Goal: Task Accomplishment & Management: Manage account settings

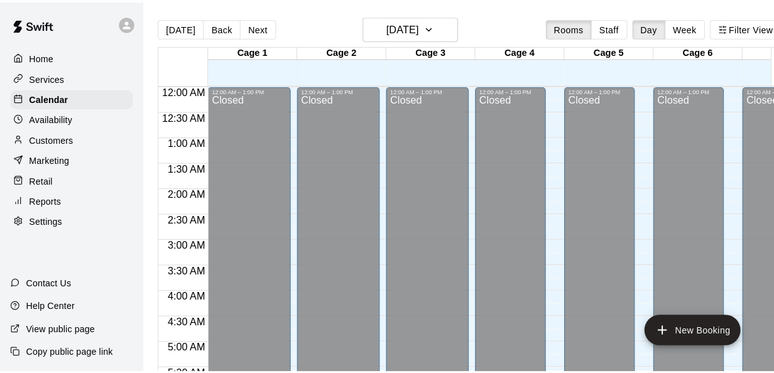
scroll to position [646, 0]
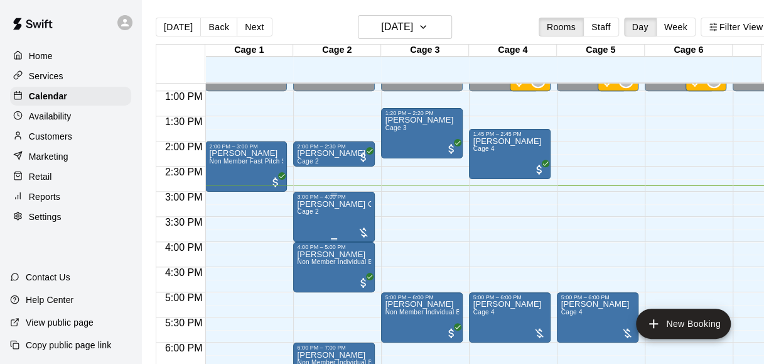
click at [367, 234] on div at bounding box center [363, 232] width 13 height 13
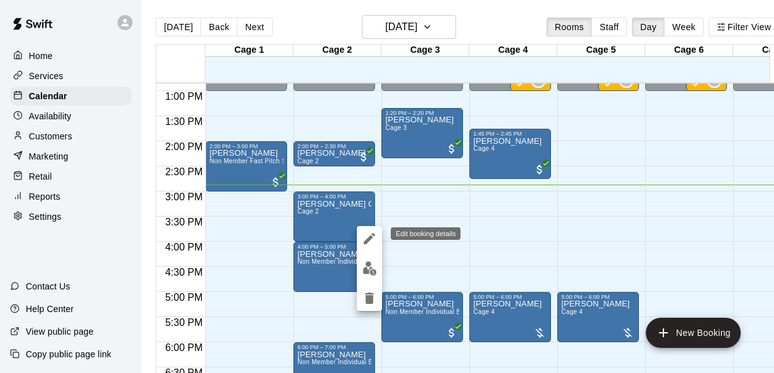
click at [368, 247] on button "edit" at bounding box center [369, 238] width 25 height 25
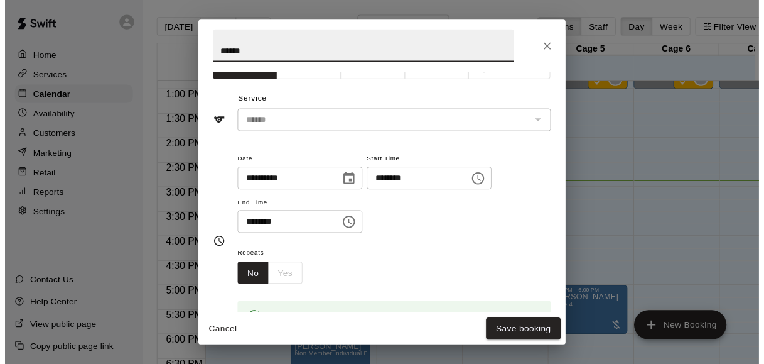
scroll to position [0, 0]
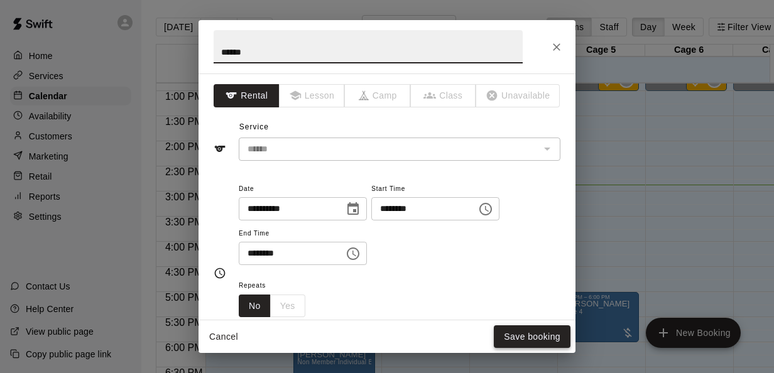
click at [508, 343] on button "Save booking" at bounding box center [532, 336] width 77 height 23
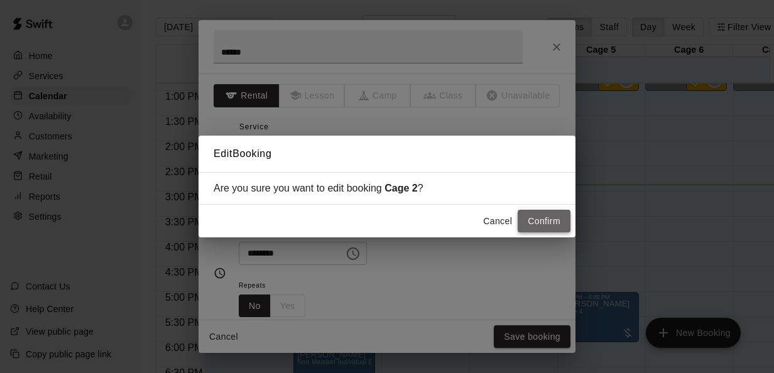
click at [548, 210] on button "Confirm" at bounding box center [544, 221] width 53 height 23
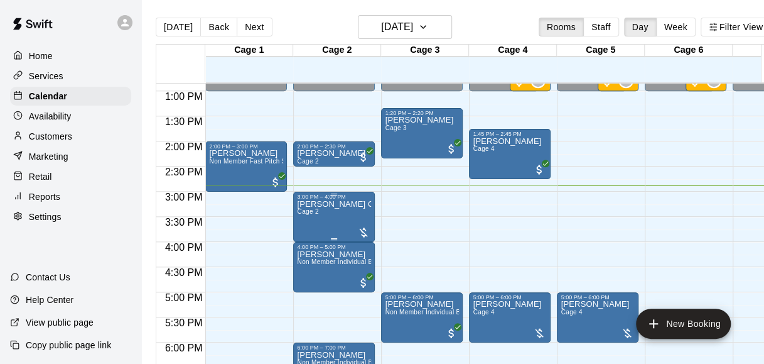
click at [361, 225] on div at bounding box center [363, 231] width 13 height 15
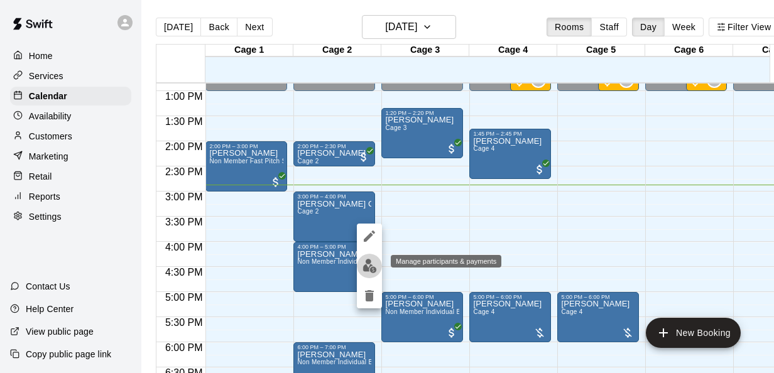
click at [372, 269] on img "edit" at bounding box center [369, 266] width 14 height 14
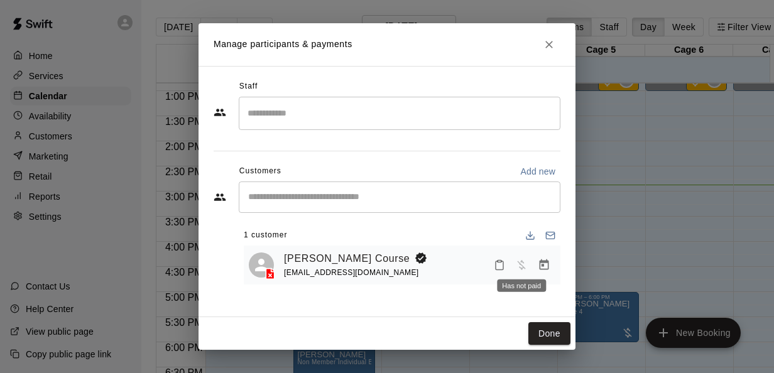
click at [521, 264] on span "Has not paid" at bounding box center [521, 264] width 23 height 11
click at [545, 263] on icon "Manage bookings & payment" at bounding box center [544, 264] width 9 height 11
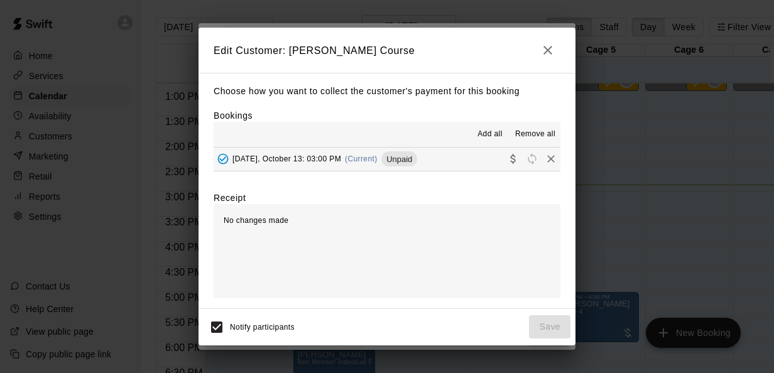
click at [481, 136] on span "Add all" at bounding box center [489, 134] width 25 height 13
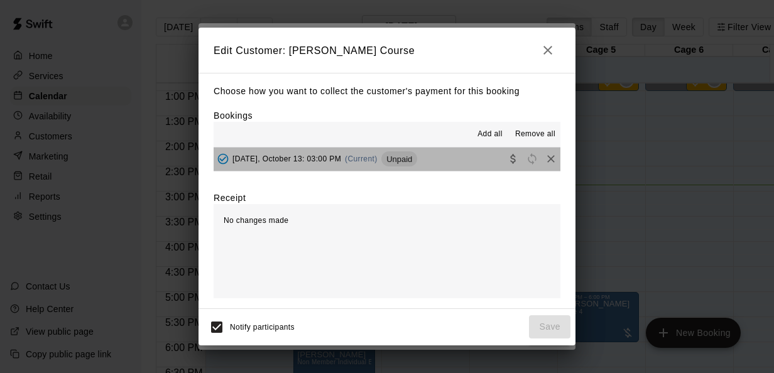
click at [402, 160] on span "Unpaid" at bounding box center [399, 159] width 36 height 9
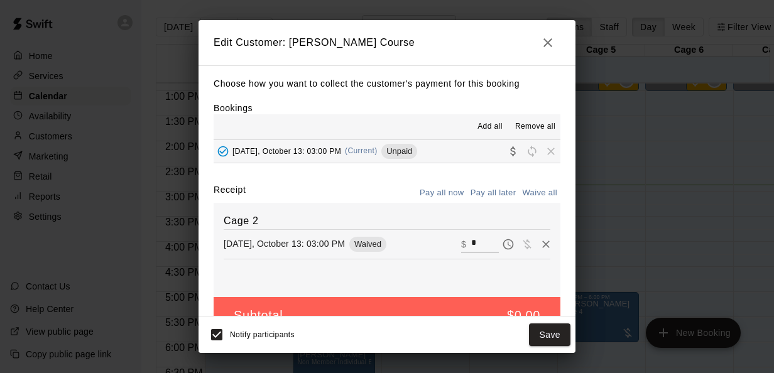
click at [471, 246] on input "*" at bounding box center [485, 244] width 28 height 16
type input "**"
click at [430, 268] on div "Cage 2 [DATE], October 13: 03:00 PM Charge ​ $ **" at bounding box center [387, 250] width 347 height 94
click at [552, 330] on button "Checkout" at bounding box center [540, 334] width 59 height 23
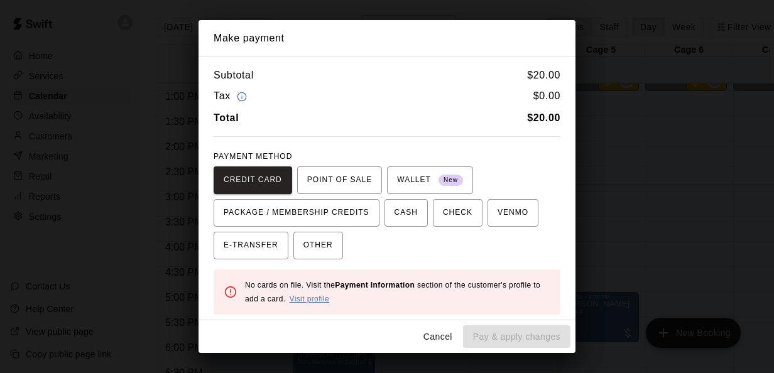
click at [329, 296] on link "Visit profile" at bounding box center [309, 299] width 40 height 9
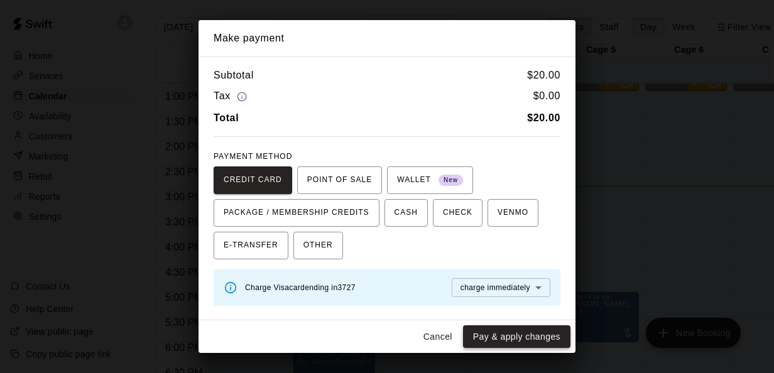
click at [499, 335] on button "Pay & apply changes" at bounding box center [516, 336] width 107 height 23
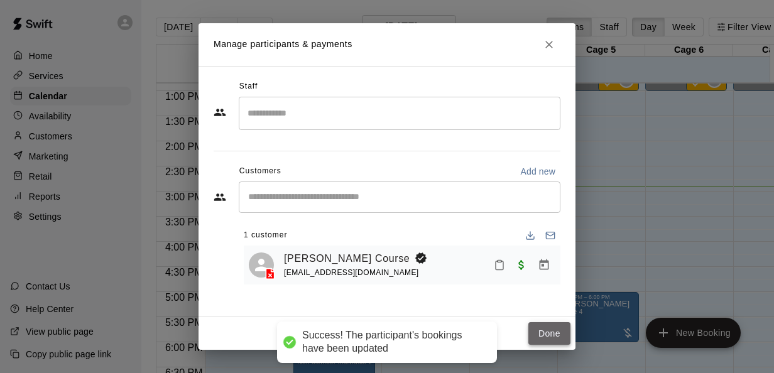
click at [549, 322] on button "Done" at bounding box center [549, 333] width 42 height 23
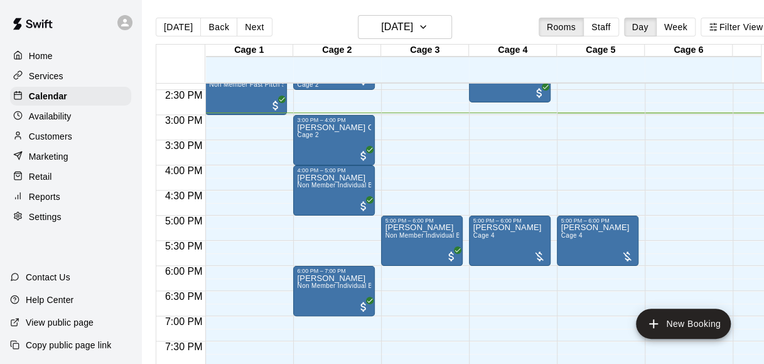
scroll to position [721, 0]
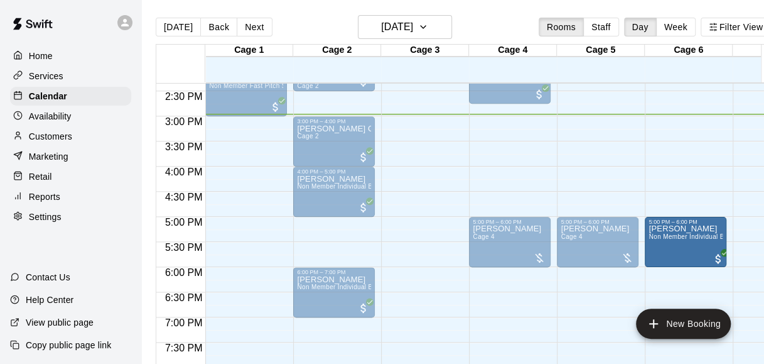
drag, startPoint x: 399, startPoint y: 247, endPoint x: 666, endPoint y: 256, distance: 267.1
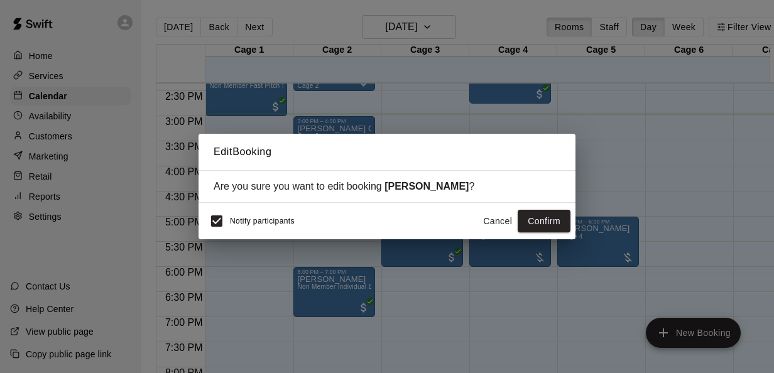
click at [281, 215] on div "Notify participants" at bounding box center [249, 221] width 91 height 26
click at [543, 219] on button "Confirm" at bounding box center [544, 221] width 53 height 23
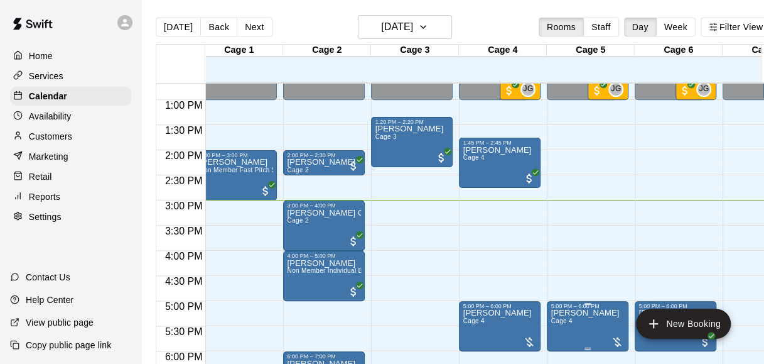
scroll to position [637, 10]
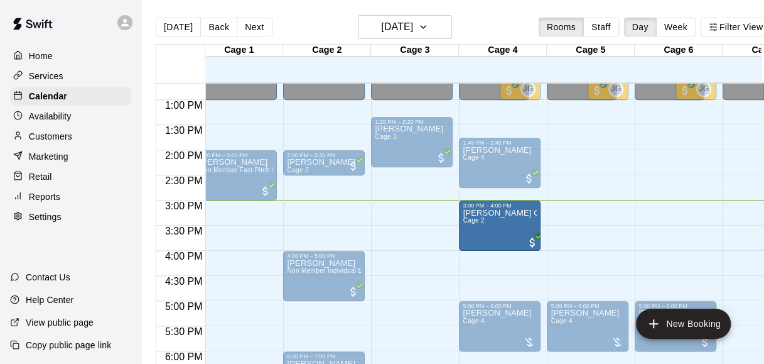
drag, startPoint x: 332, startPoint y: 229, endPoint x: 524, endPoint y: 241, distance: 192.0
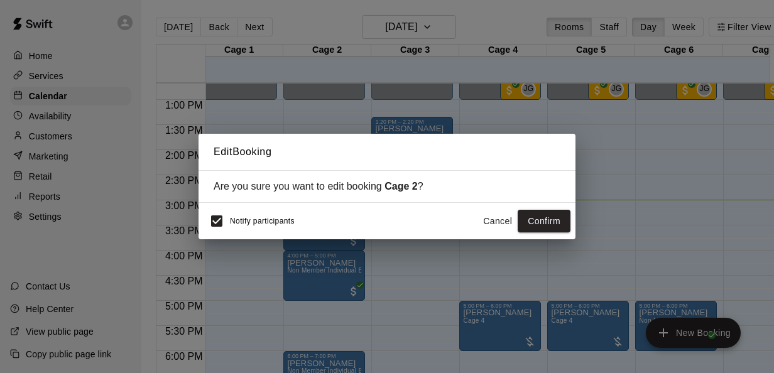
click at [254, 217] on span "Notify participants" at bounding box center [262, 221] width 65 height 9
click at [548, 220] on button "Confirm" at bounding box center [544, 221] width 53 height 23
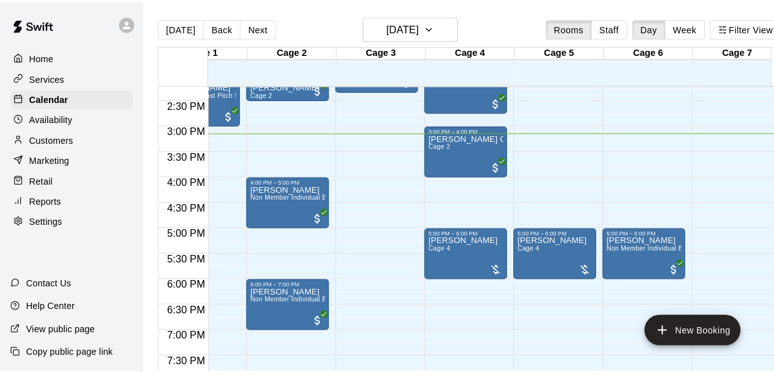
scroll to position [716, 50]
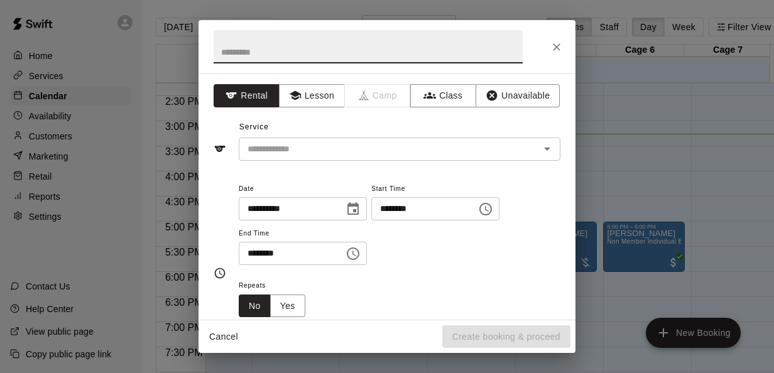
click at [398, 210] on input "********" at bounding box center [419, 208] width 97 height 23
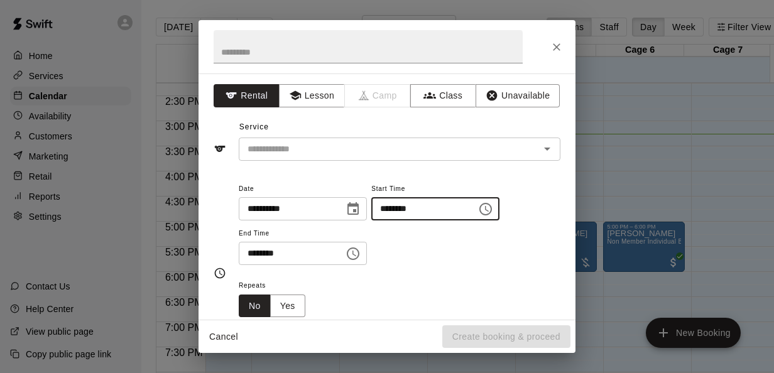
type input "********"
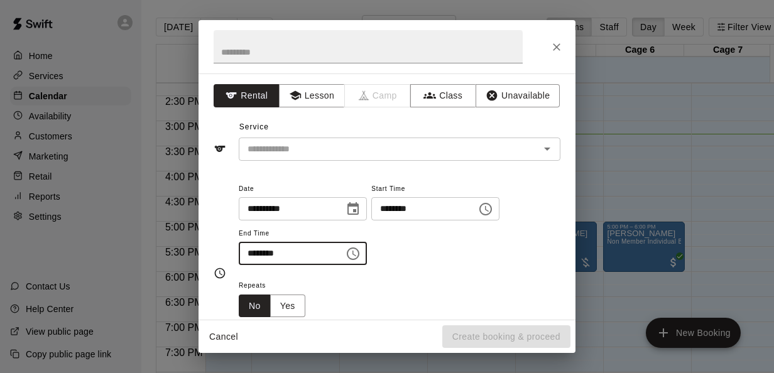
click at [254, 251] on input "********" at bounding box center [287, 253] width 97 height 23
click at [544, 148] on icon "Open" at bounding box center [547, 149] width 6 height 3
type input "********"
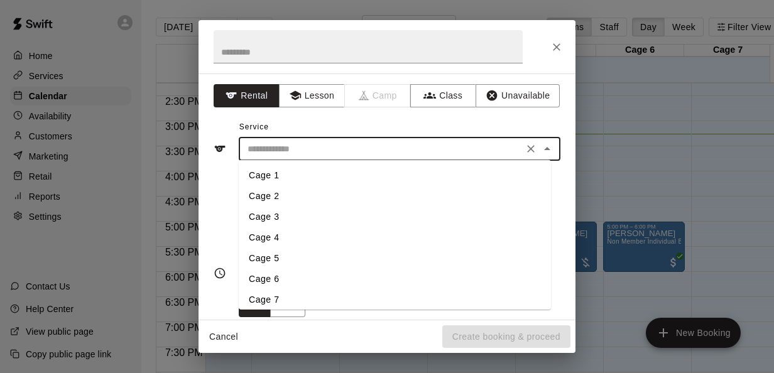
click at [274, 273] on li "Cage 6" at bounding box center [395, 279] width 312 height 21
type input "******"
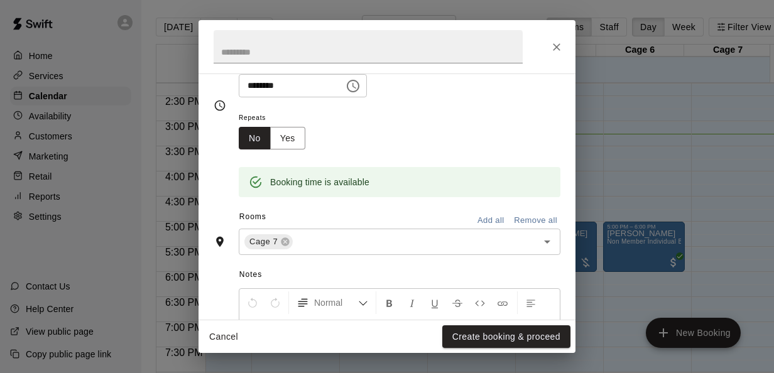
scroll to position [168, 0]
click at [278, 242] on span "Cage 7" at bounding box center [263, 241] width 38 height 13
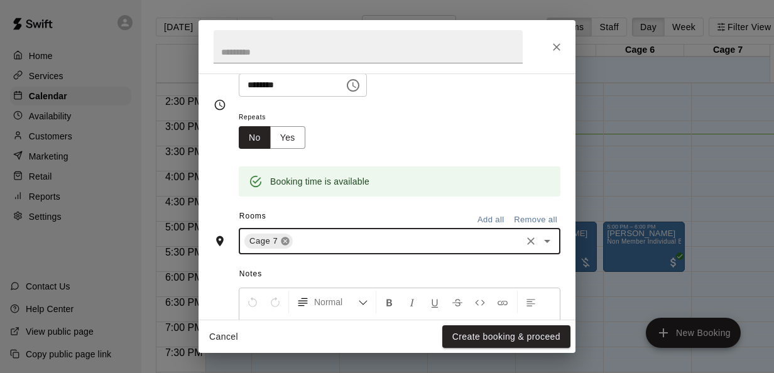
click at [283, 242] on icon at bounding box center [285, 241] width 8 height 8
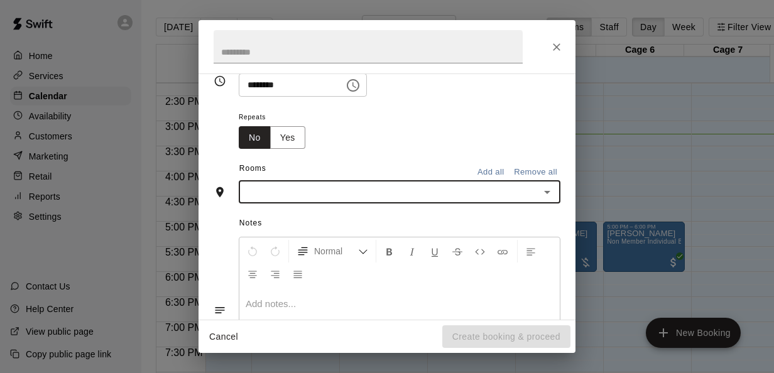
scroll to position [144, 0]
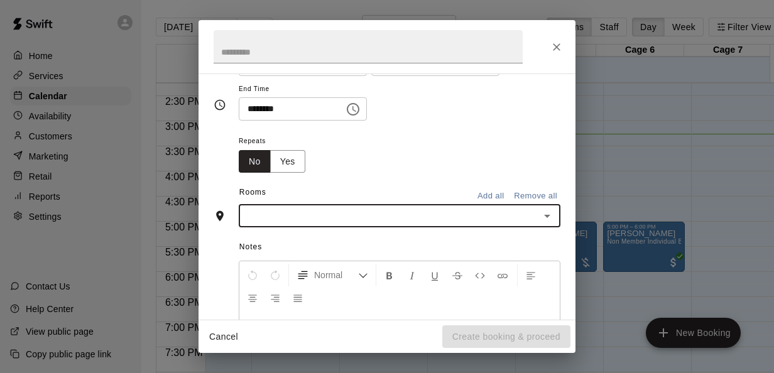
click at [540, 218] on icon "Open" at bounding box center [547, 216] width 15 height 15
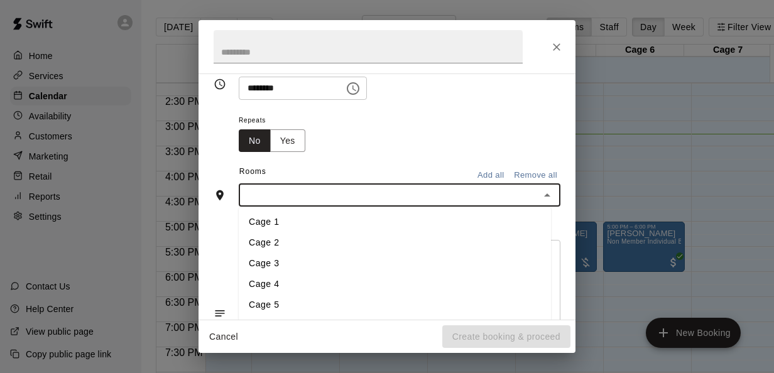
scroll to position [6, 0]
click at [280, 317] on li "Cage 6" at bounding box center [395, 320] width 312 height 21
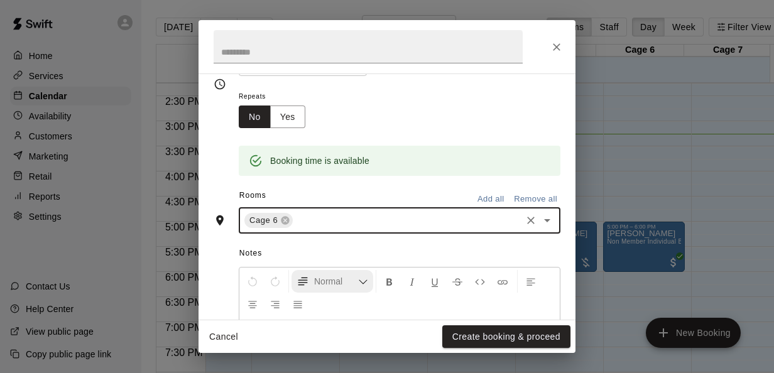
scroll to position [304, 0]
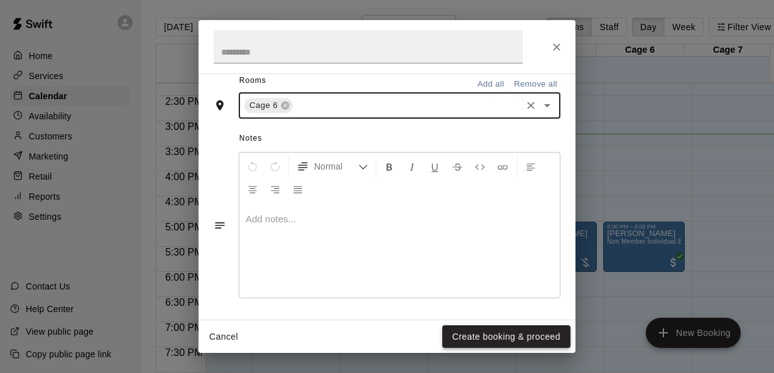
click at [457, 328] on button "Create booking & proceed" at bounding box center [506, 336] width 128 height 23
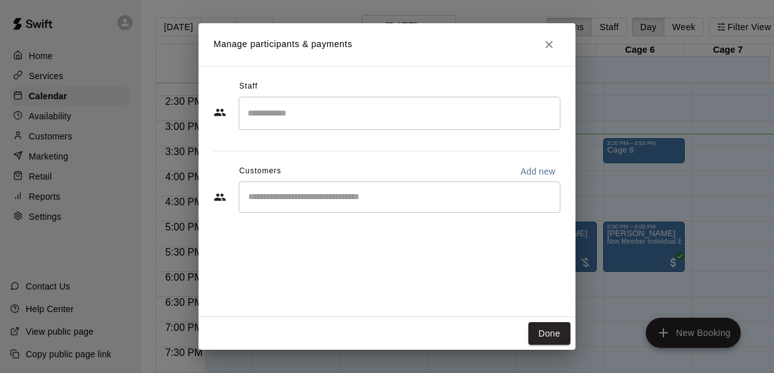
click at [535, 205] on div "​" at bounding box center [400, 197] width 322 height 31
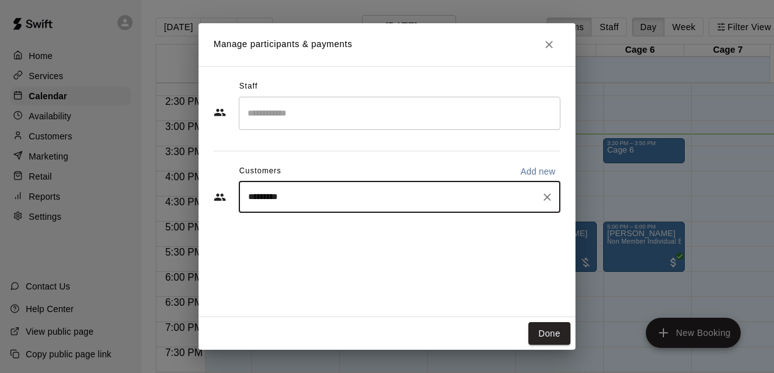
type input "**********"
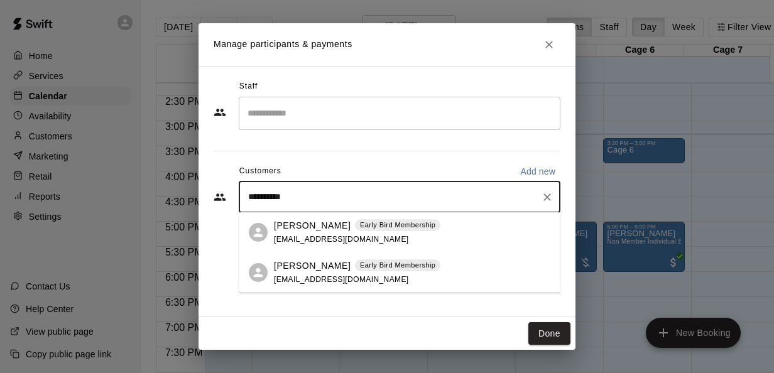
click at [362, 237] on span "[EMAIL_ADDRESS][DOMAIN_NAME]" at bounding box center [341, 239] width 135 height 9
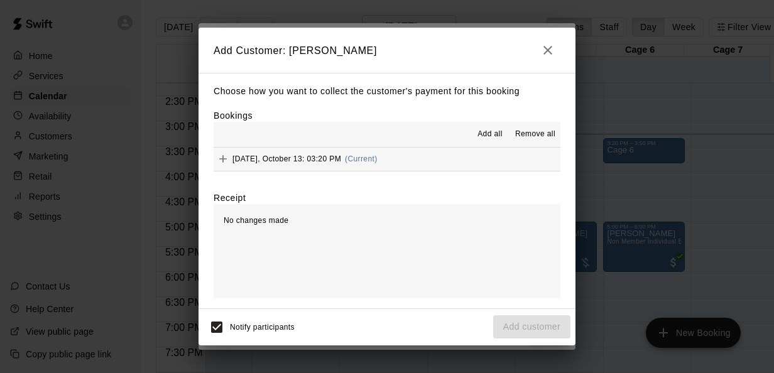
click at [490, 128] on button "Add all" at bounding box center [490, 134] width 40 height 20
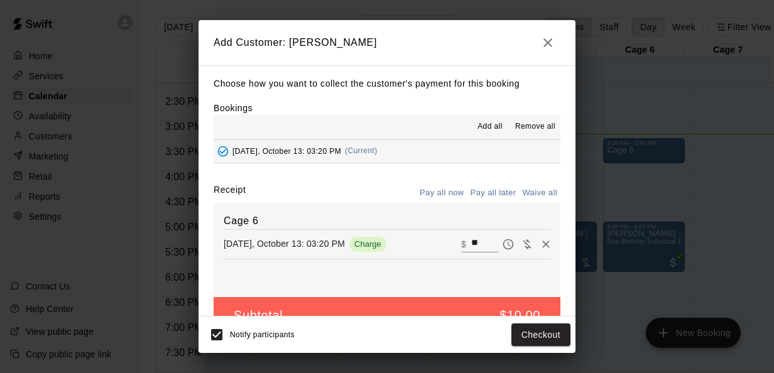
click at [466, 235] on div "Cage 6 [DATE], October 13: 03:20 PM Charge ​ $ **" at bounding box center [387, 250] width 347 height 94
click at [471, 239] on input "**" at bounding box center [485, 244] width 28 height 16
type input "*"
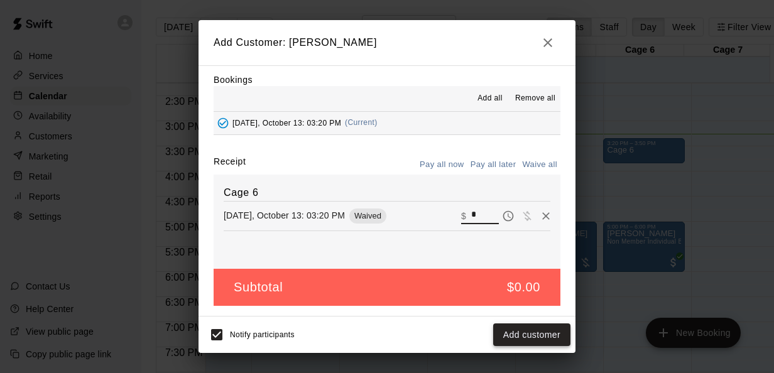
type input "*"
click at [522, 337] on button "Add customer" at bounding box center [531, 334] width 77 height 23
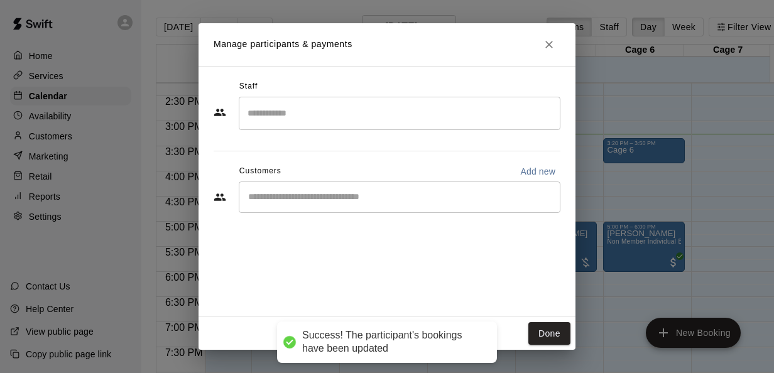
scroll to position [0, 0]
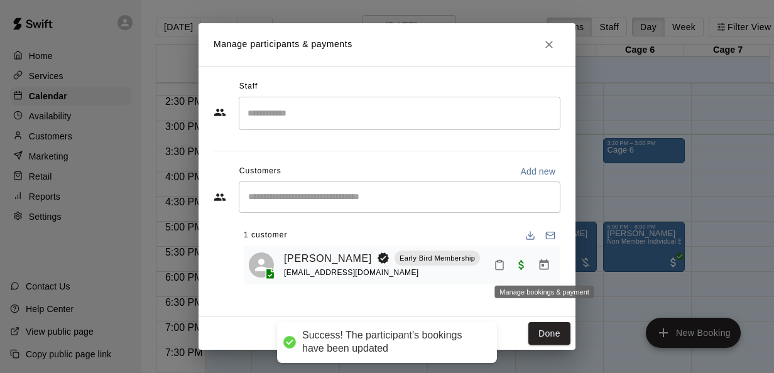
click at [542, 268] on icon "Manage bookings & payment" at bounding box center [544, 265] width 13 height 13
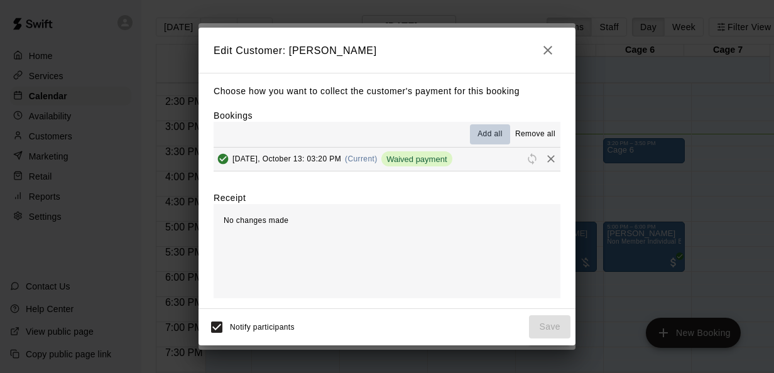
click at [496, 133] on span "Add all" at bounding box center [489, 134] width 25 height 13
click at [477, 133] on button "Add all" at bounding box center [490, 134] width 40 height 20
click at [494, 225] on div "No changes made" at bounding box center [387, 251] width 347 height 94
click at [552, 45] on icon "button" at bounding box center [547, 50] width 15 height 15
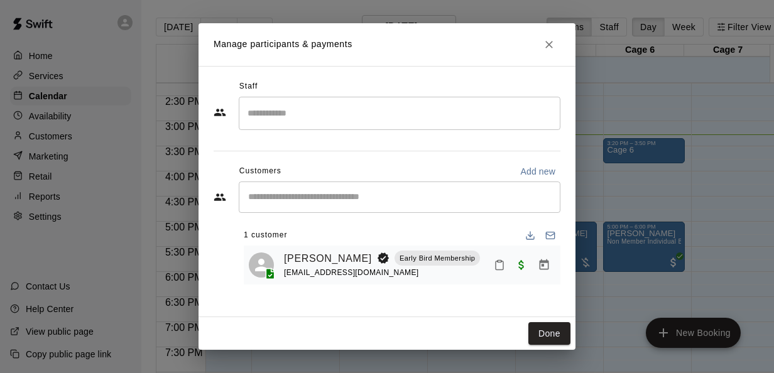
click at [546, 48] on icon "Close" at bounding box center [549, 44] width 13 height 13
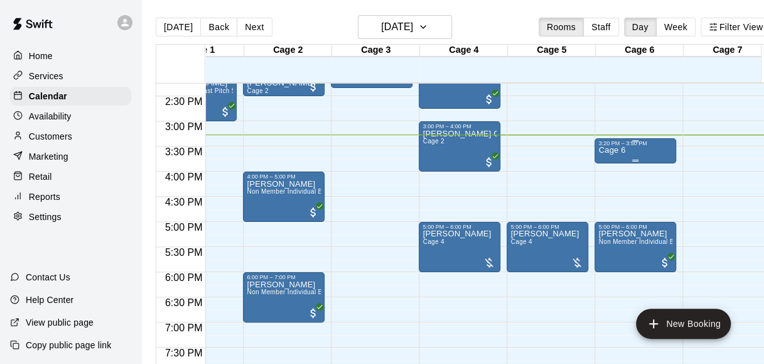
click at [628, 147] on div "Cage 6" at bounding box center [636, 328] width 74 height 364
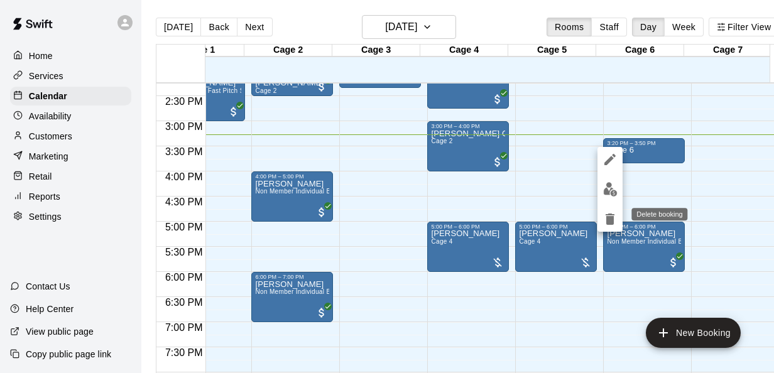
click at [608, 218] on icon "delete" at bounding box center [610, 219] width 9 height 11
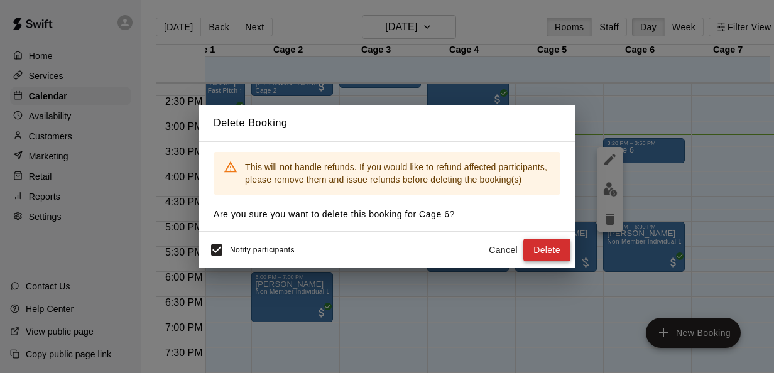
click at [558, 244] on button "Delete" at bounding box center [546, 250] width 47 height 23
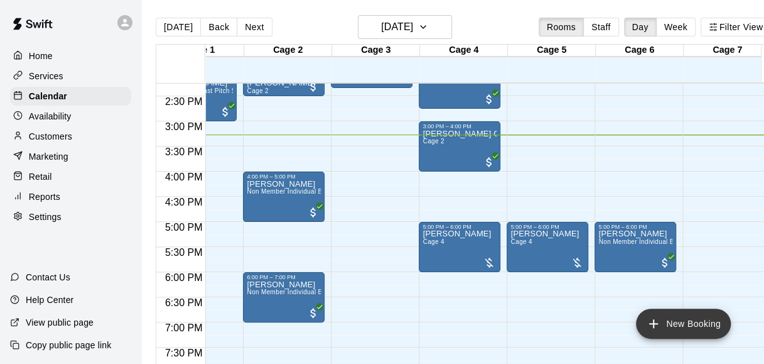
click at [688, 328] on button "New Booking" at bounding box center [683, 323] width 95 height 30
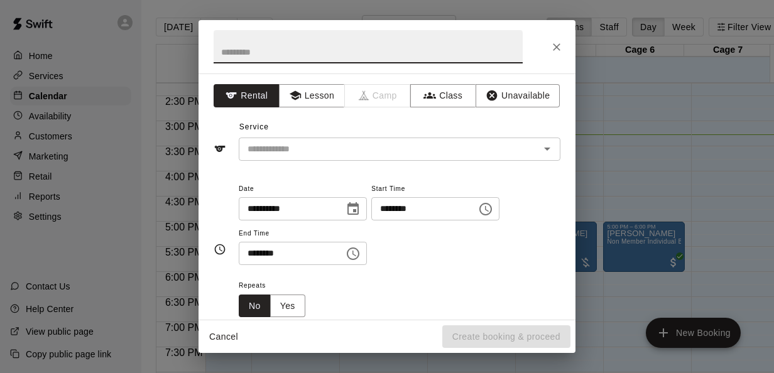
click at [399, 207] on input "********" at bounding box center [419, 208] width 97 height 23
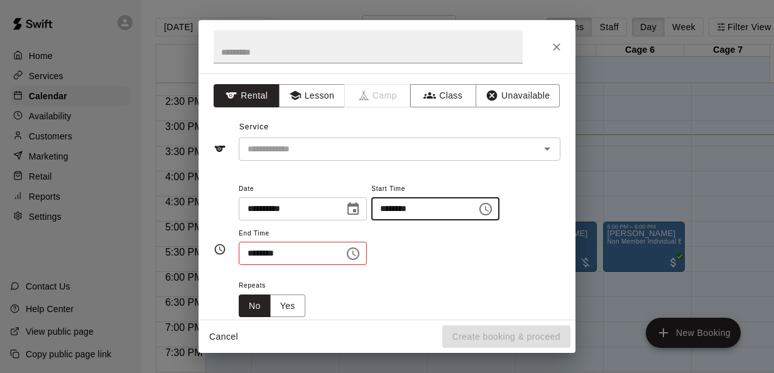
type input "********"
click at [254, 249] on input "********" at bounding box center [287, 253] width 97 height 23
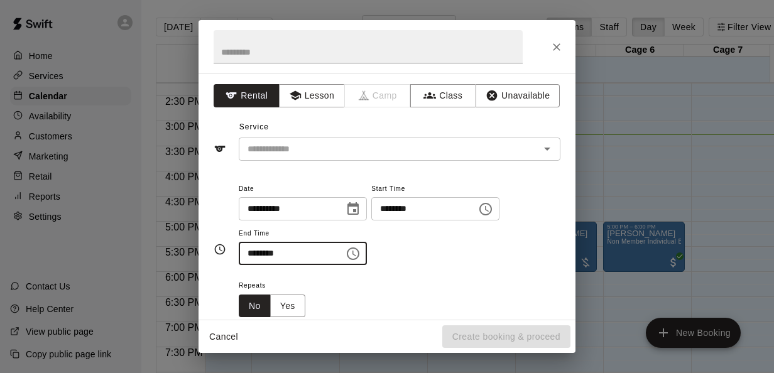
click at [254, 251] on input "********" at bounding box center [287, 253] width 97 height 23
type input "********"
click at [443, 275] on div "**********" at bounding box center [400, 229] width 322 height 97
click at [527, 156] on div at bounding box center [538, 149] width 33 height 18
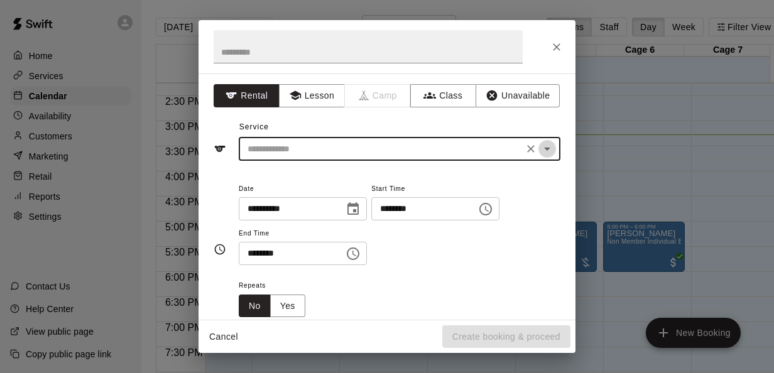
click at [540, 151] on icon "Open" at bounding box center [547, 148] width 15 height 15
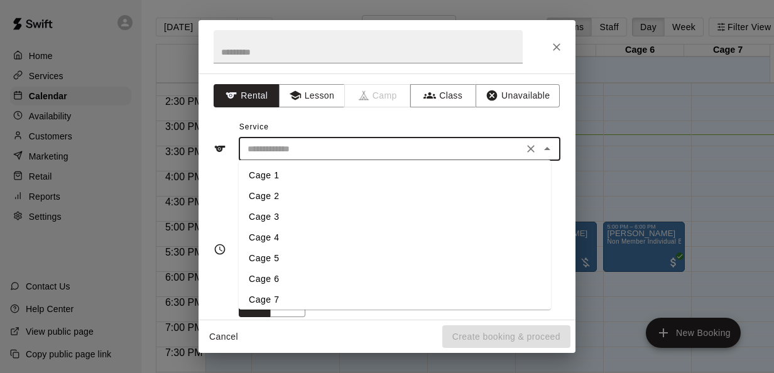
click at [281, 283] on li "Cage 6" at bounding box center [395, 279] width 312 height 21
type input "******"
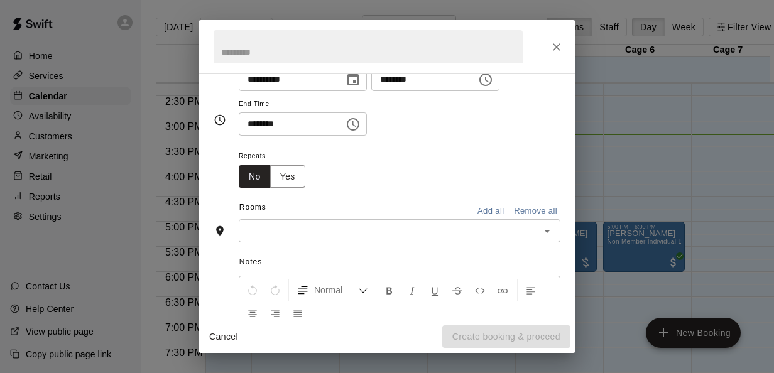
scroll to position [130, 0]
click at [544, 230] on icon "Open" at bounding box center [547, 230] width 6 height 3
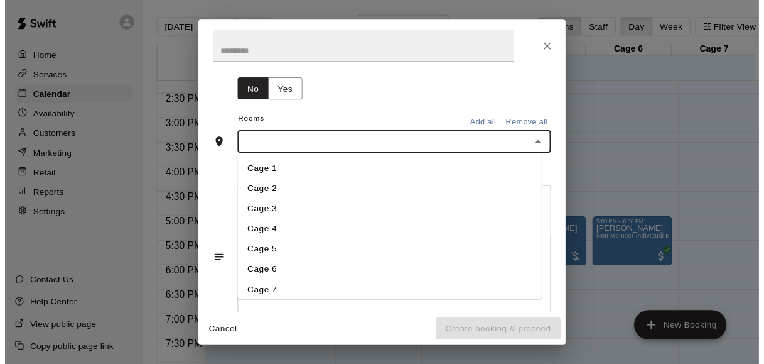
scroll to position [223, 0]
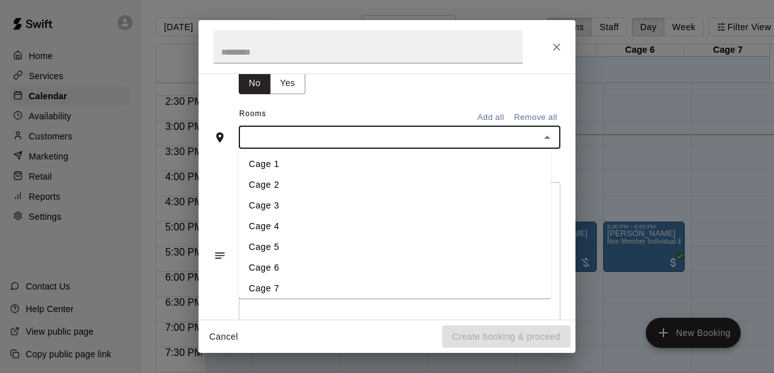
click at [296, 264] on li "Cage 6" at bounding box center [395, 268] width 312 height 21
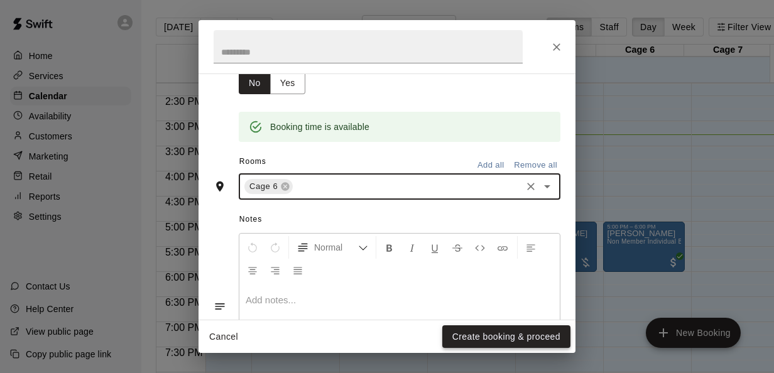
click at [476, 334] on button "Create booking & proceed" at bounding box center [506, 336] width 128 height 23
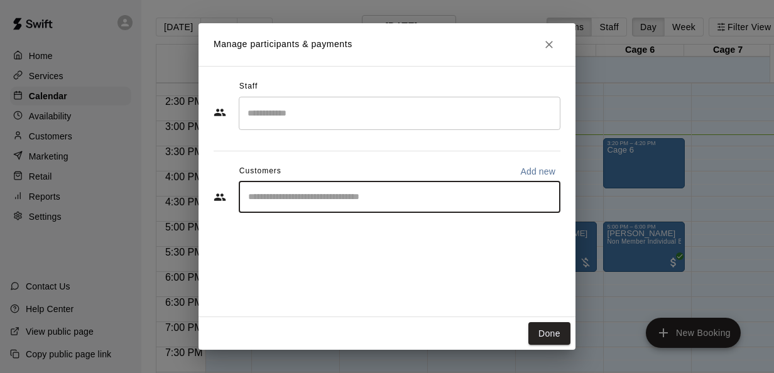
click at [536, 192] on input "Start typing to search customers..." at bounding box center [399, 197] width 310 height 13
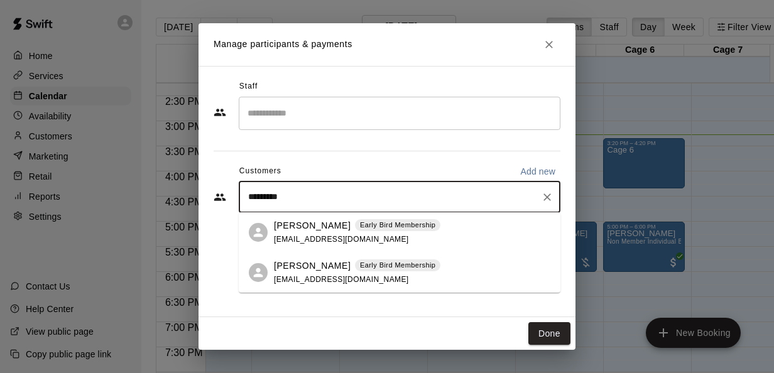
type input "**********"
click at [378, 235] on span "[EMAIL_ADDRESS][DOMAIN_NAME]" at bounding box center [341, 239] width 135 height 9
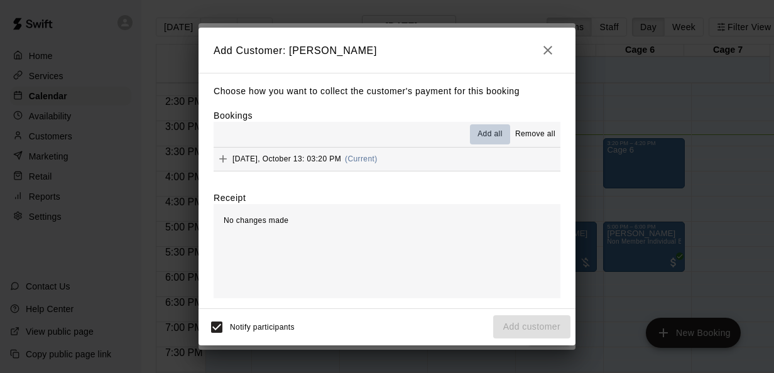
click at [484, 138] on span "Add all" at bounding box center [489, 134] width 25 height 13
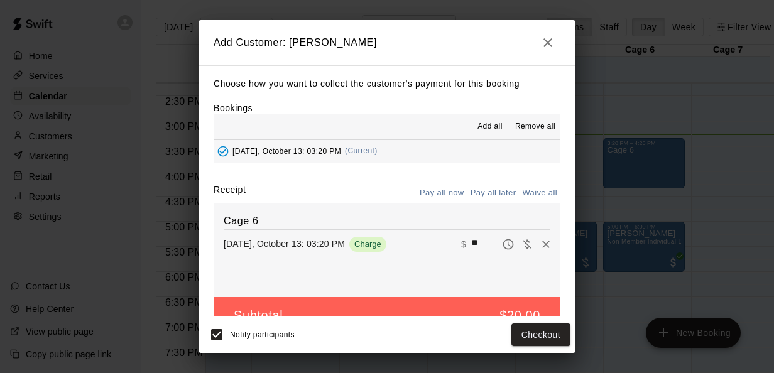
click at [471, 247] on input "**" at bounding box center [485, 244] width 28 height 16
type input "*"
type input "**"
click at [525, 177] on div "Choose how you want to collect the customer's payment for this booking Bookings…" at bounding box center [386, 190] width 377 height 251
click at [552, 337] on button "Checkout" at bounding box center [540, 334] width 59 height 23
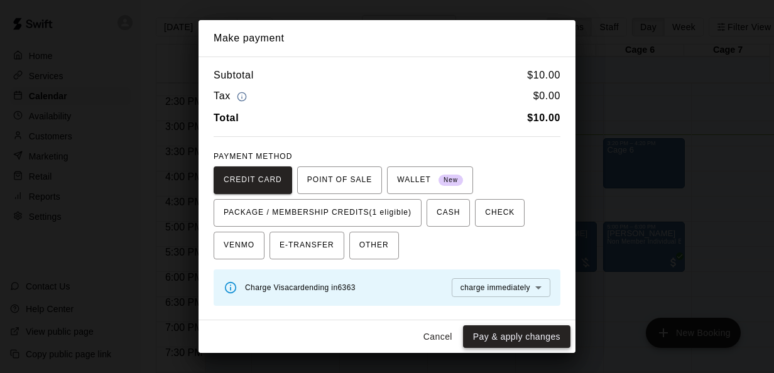
click at [530, 335] on button "Pay & apply changes" at bounding box center [516, 336] width 107 height 23
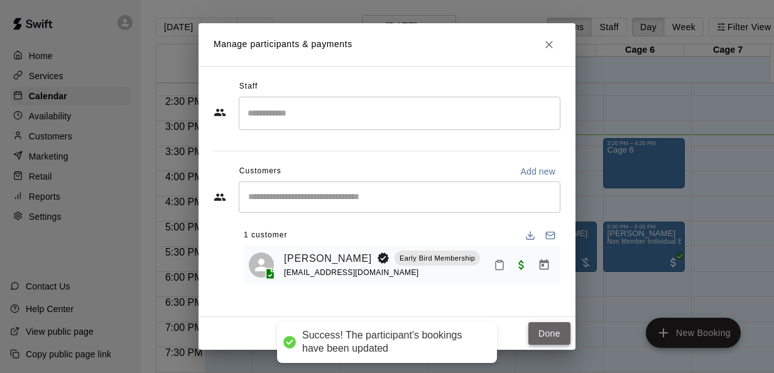
click at [558, 325] on button "Done" at bounding box center [549, 333] width 42 height 23
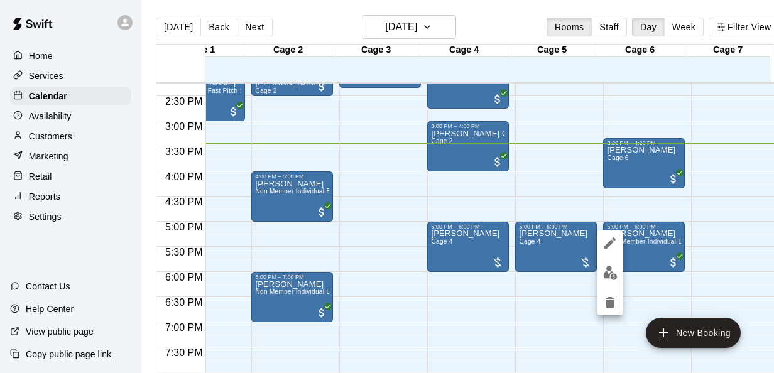
click at [479, 188] on div at bounding box center [387, 186] width 774 height 373
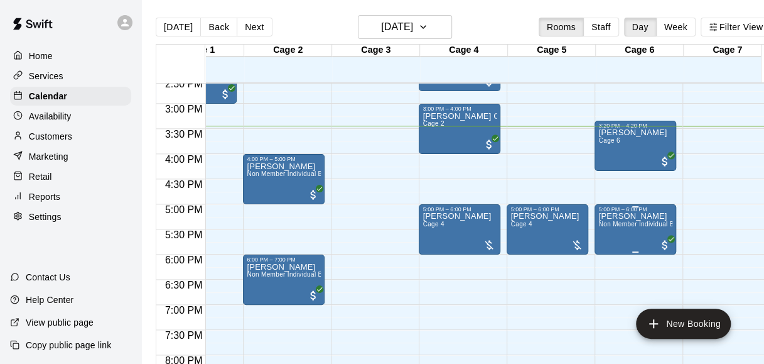
scroll to position [734, 50]
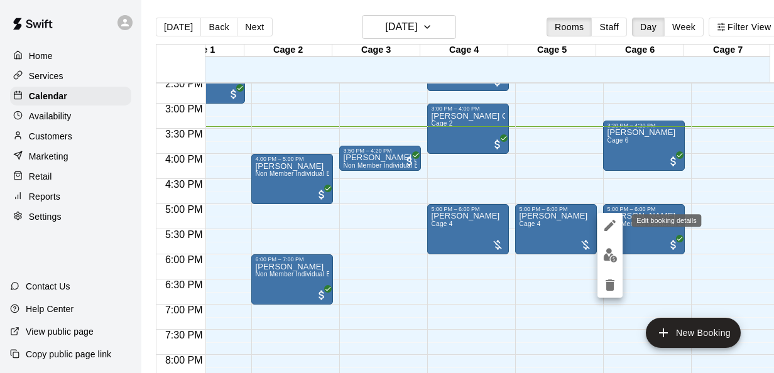
click at [608, 222] on icon "edit" at bounding box center [609, 225] width 15 height 15
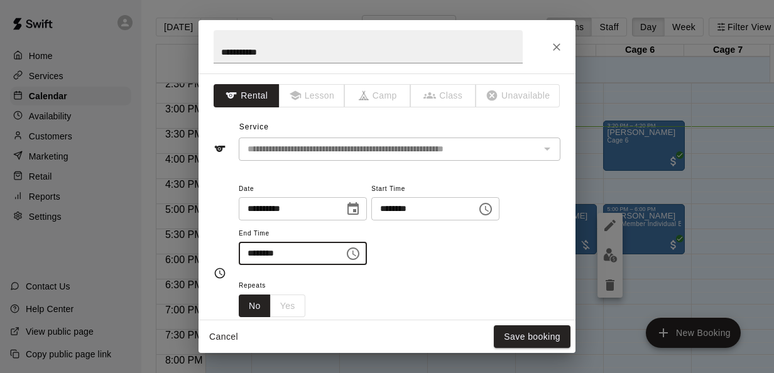
click at [255, 253] on input "********" at bounding box center [287, 253] width 97 height 23
type input "********"
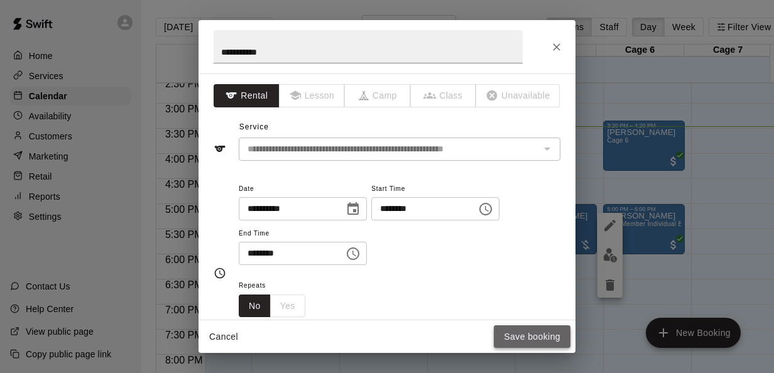
click at [523, 340] on button "Save booking" at bounding box center [532, 336] width 77 height 23
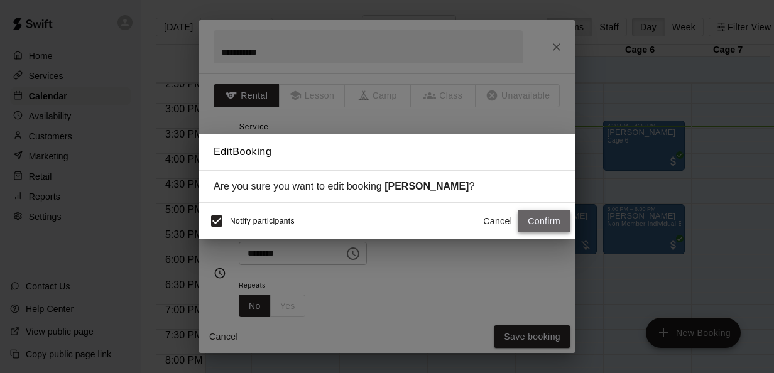
click at [534, 217] on button "Confirm" at bounding box center [544, 221] width 53 height 23
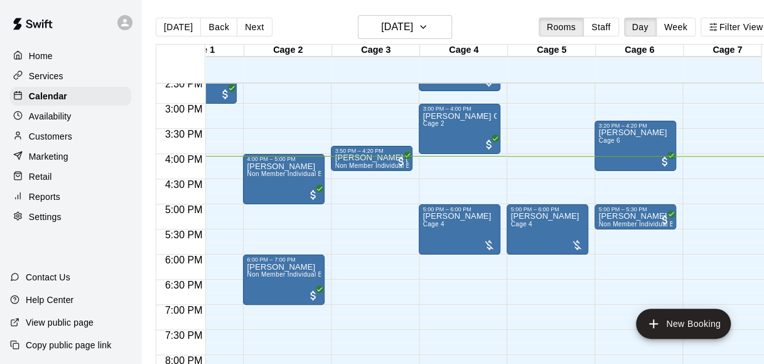
click at [69, 160] on div "Marketing" at bounding box center [70, 156] width 121 height 19
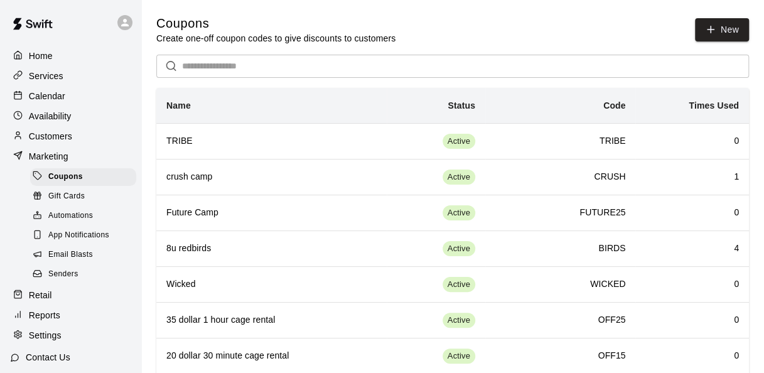
click at [47, 302] on p "Retail" at bounding box center [40, 295] width 23 height 13
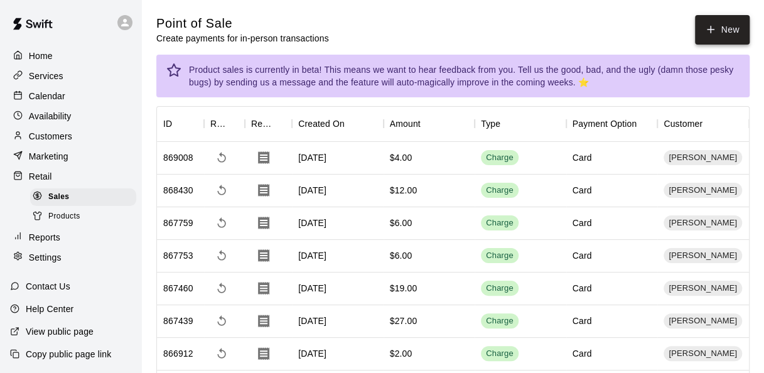
click at [716, 36] on button "New" at bounding box center [722, 30] width 54 height 30
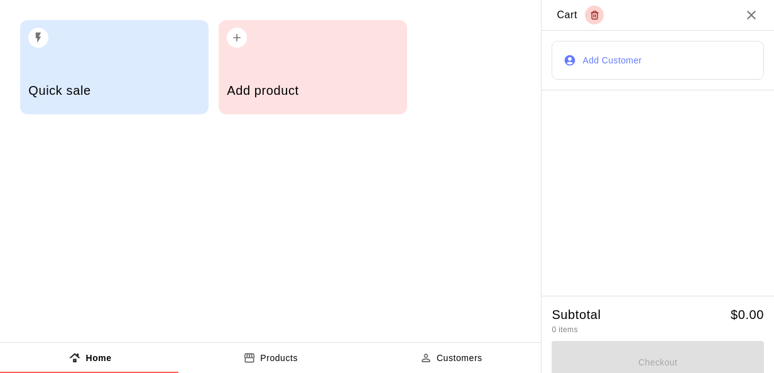
click at [683, 55] on button "Add Customer" at bounding box center [657, 60] width 212 height 39
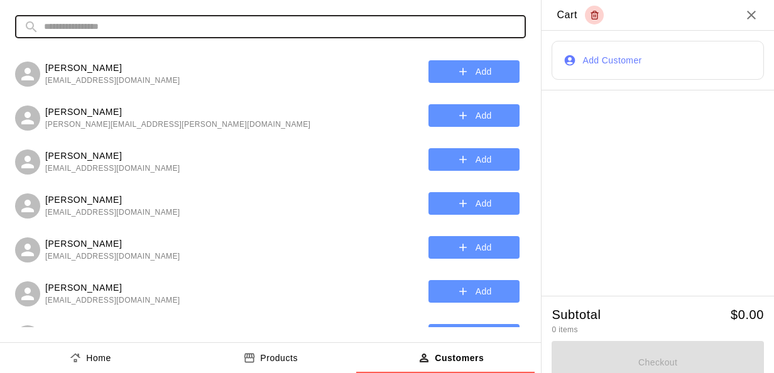
click at [208, 33] on input "text" at bounding box center [280, 26] width 473 height 23
type input "*****"
click at [450, 62] on button "Add" at bounding box center [473, 71] width 91 height 23
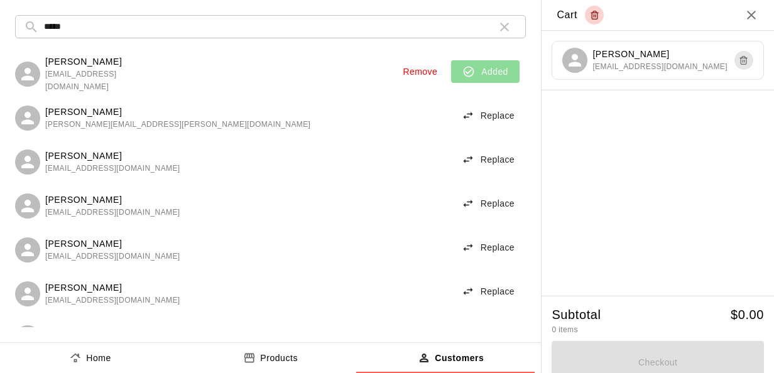
click at [269, 348] on button "Products" at bounding box center [270, 358] width 180 height 30
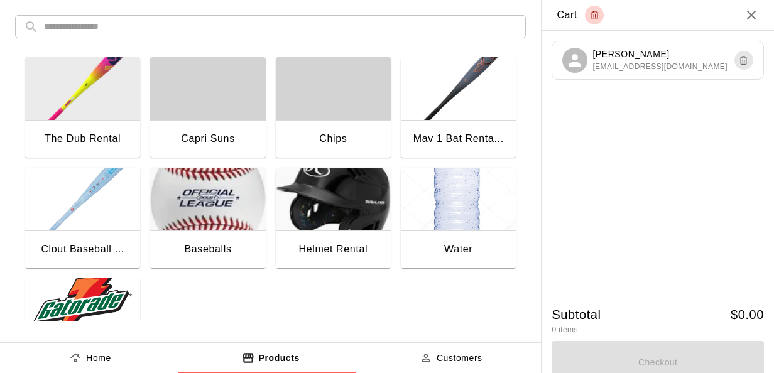
click at [108, 305] on img "button" at bounding box center [82, 309] width 115 height 63
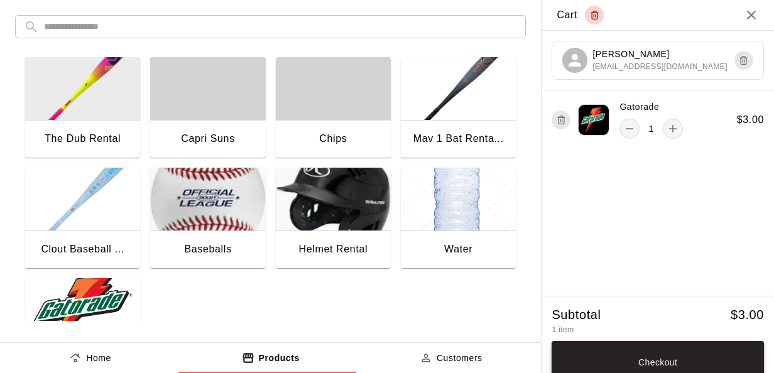
click at [633, 354] on button "Checkout" at bounding box center [657, 362] width 212 height 43
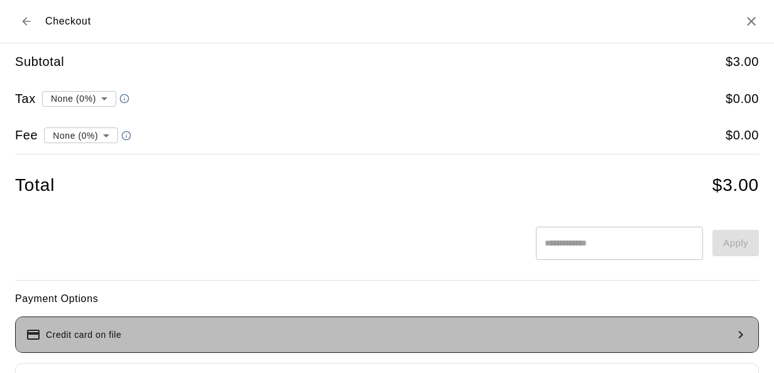
click at [647, 328] on button "Credit card on file" at bounding box center [387, 335] width 744 height 36
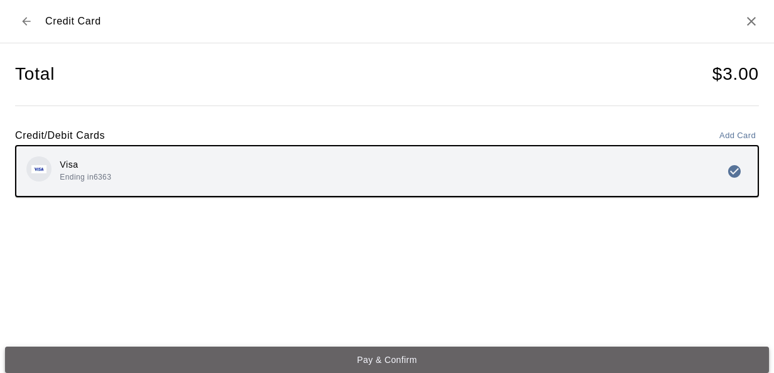
click at [551, 356] on button "Pay & Confirm" at bounding box center [387, 360] width 764 height 26
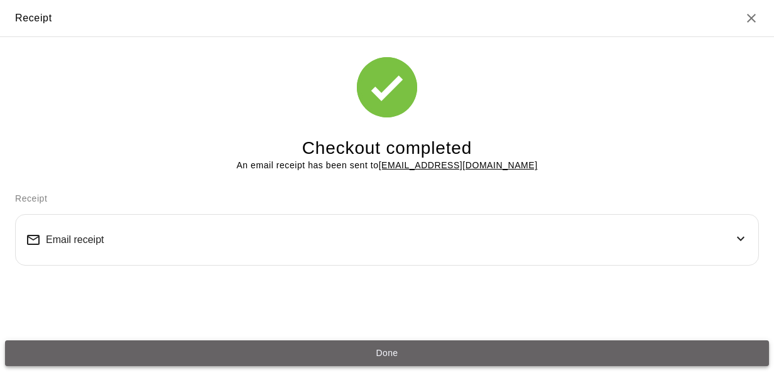
click at [540, 359] on button "Done" at bounding box center [387, 353] width 764 height 26
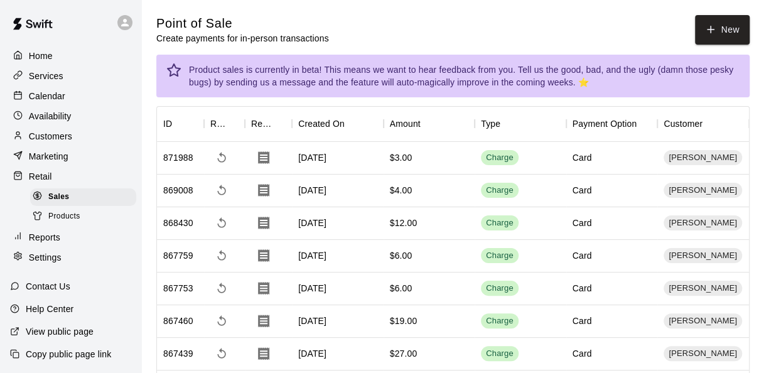
click at [97, 92] on div "Calendar" at bounding box center [70, 96] width 121 height 19
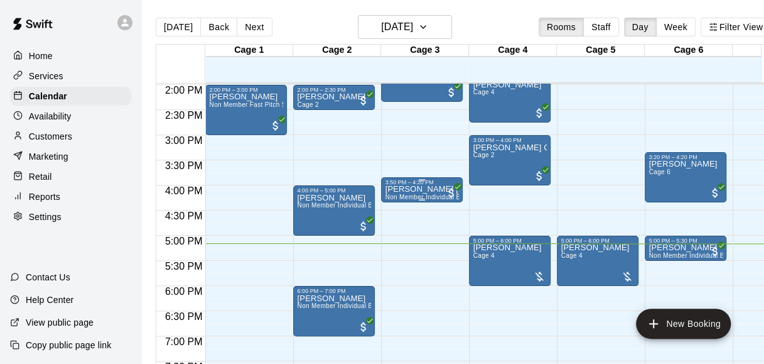
scroll to position [704, 0]
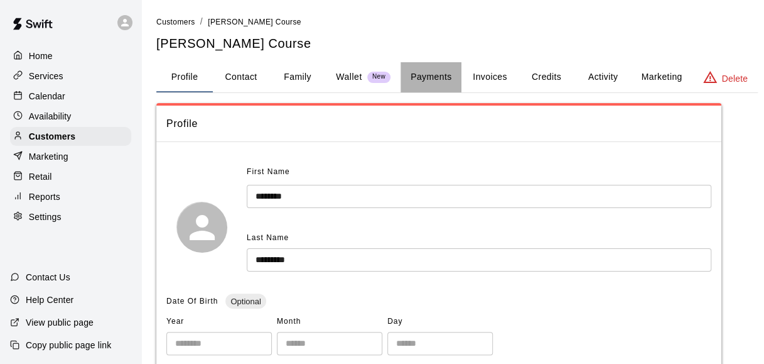
click at [448, 80] on button "Payments" at bounding box center [431, 77] width 61 height 30
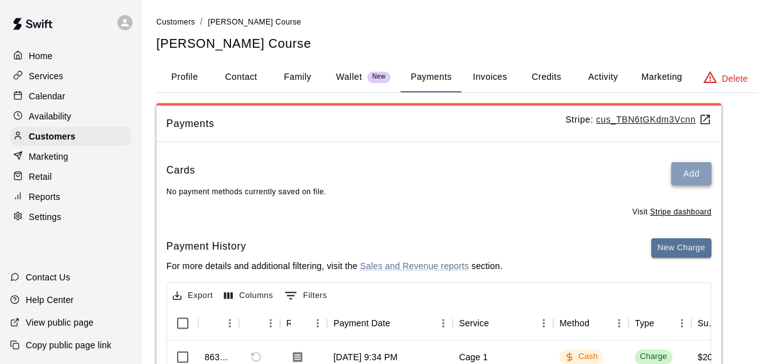
click at [695, 180] on button "Add" at bounding box center [691, 173] width 40 height 23
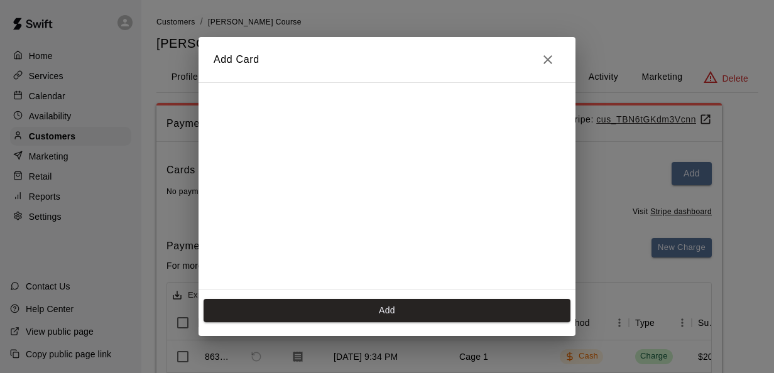
scroll to position [200, 0]
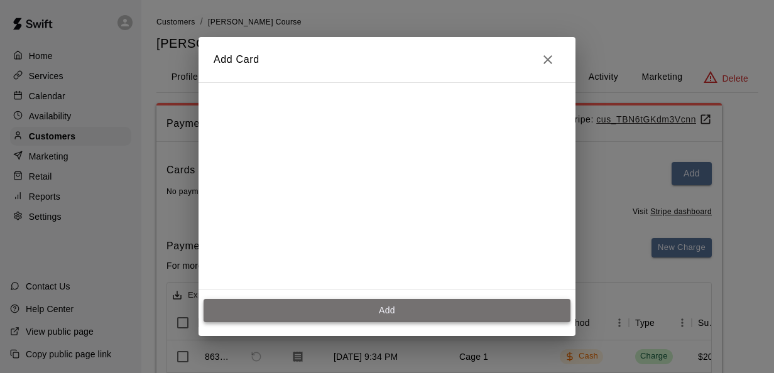
click at [364, 300] on button "Add" at bounding box center [387, 310] width 367 height 23
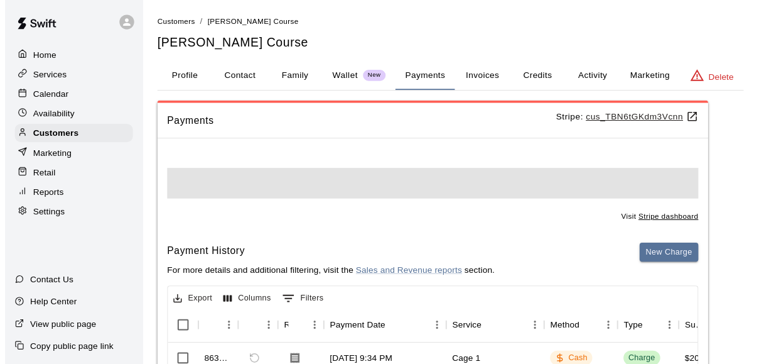
scroll to position [0, 0]
